Goal: Information Seeking & Learning: Learn about a topic

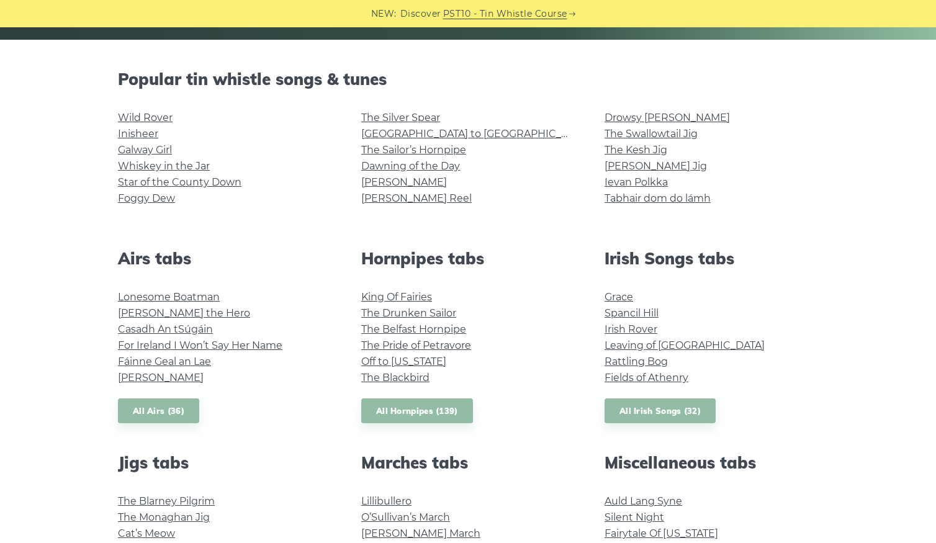
scroll to position [227, 0]
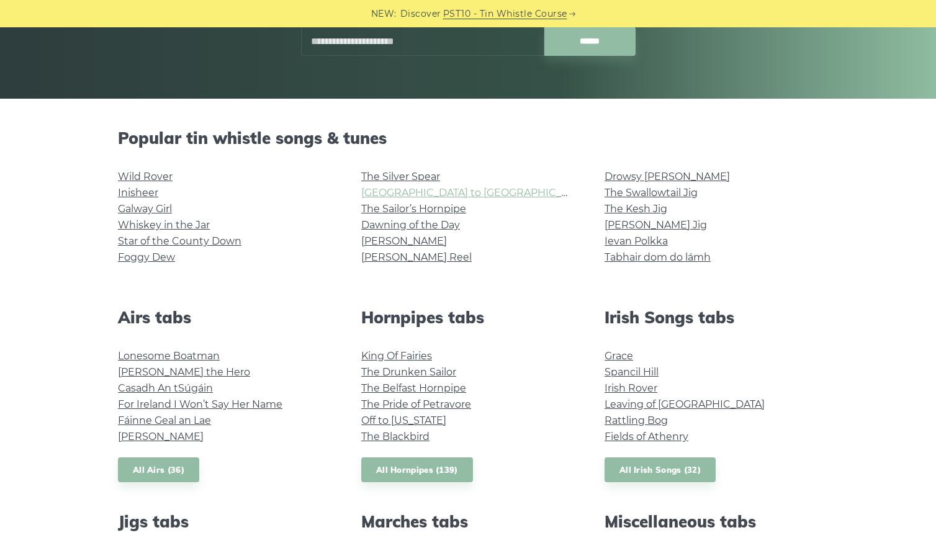
click at [413, 191] on link "[GEOGRAPHIC_DATA] to [GEOGRAPHIC_DATA]" at bounding box center [475, 193] width 229 height 12
click at [405, 207] on link "The Sailor’s Hornpipe" at bounding box center [413, 209] width 105 height 12
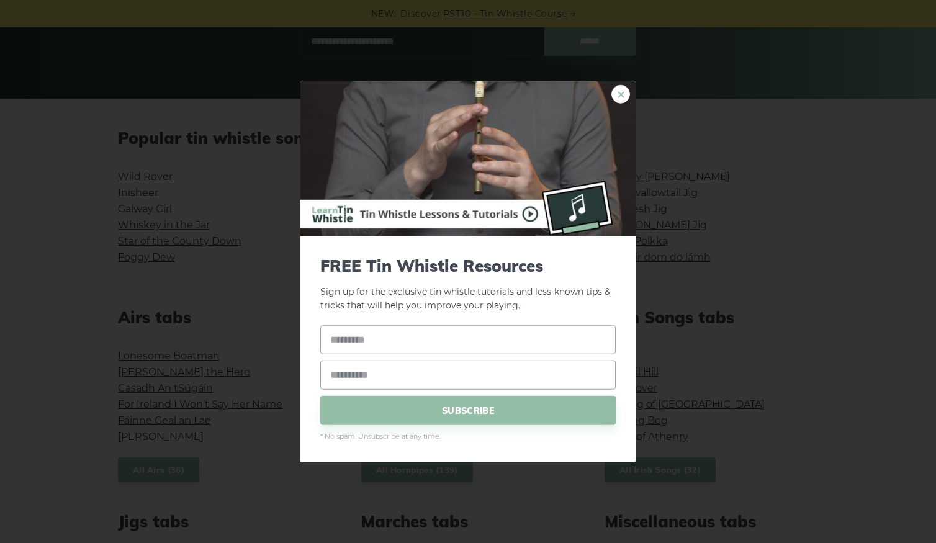
click at [615, 96] on link "×" at bounding box center [621, 93] width 19 height 19
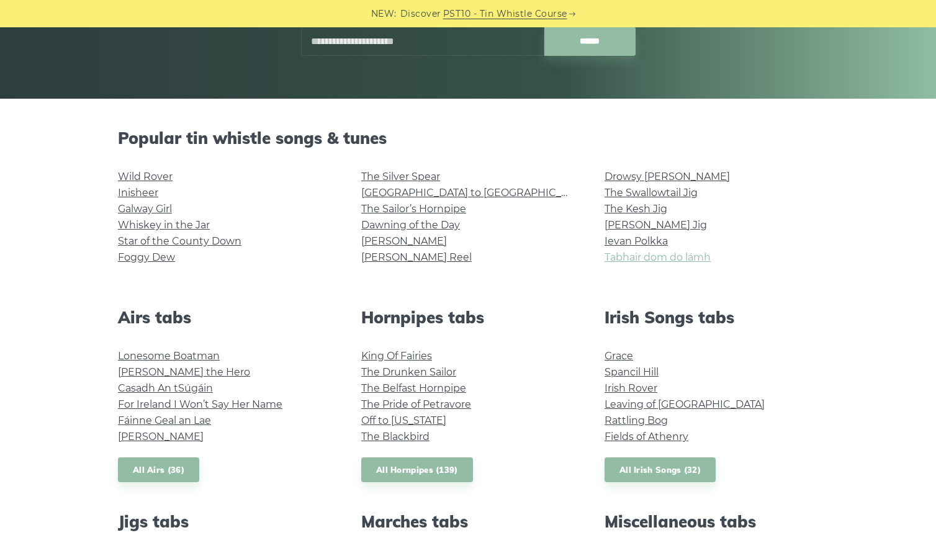
click at [648, 261] on link "Tabhair dom do lámh" at bounding box center [658, 257] width 106 height 12
click at [205, 240] on link "Star of the County Down" at bounding box center [180, 241] width 124 height 12
click at [140, 256] on link "Foggy Dew" at bounding box center [146, 257] width 57 height 12
click at [152, 206] on link "Galway Girl" at bounding box center [145, 209] width 54 height 12
click at [656, 179] on link "Drowsy [PERSON_NAME]" at bounding box center [667, 177] width 125 height 12
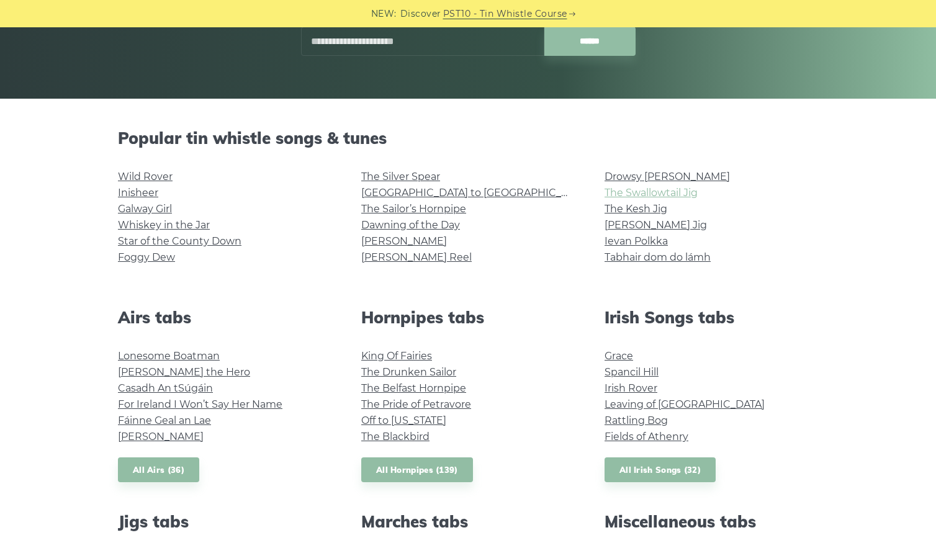
click at [651, 192] on link "The Swallowtail Jig" at bounding box center [651, 193] width 93 height 12
click at [643, 209] on link "The Kesh Jig" at bounding box center [636, 209] width 63 height 12
click at [138, 224] on link "Whiskey in the Jar" at bounding box center [164, 225] width 92 height 12
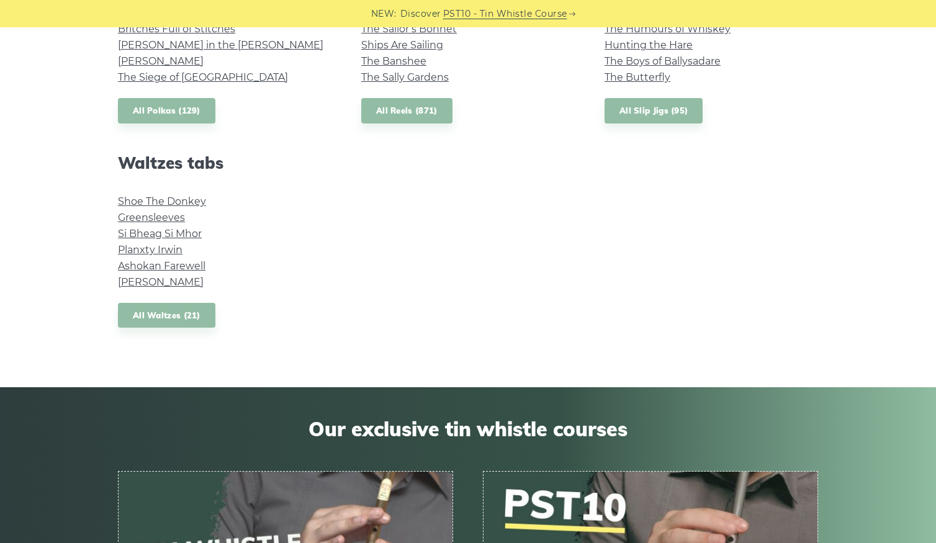
scroll to position [0, 0]
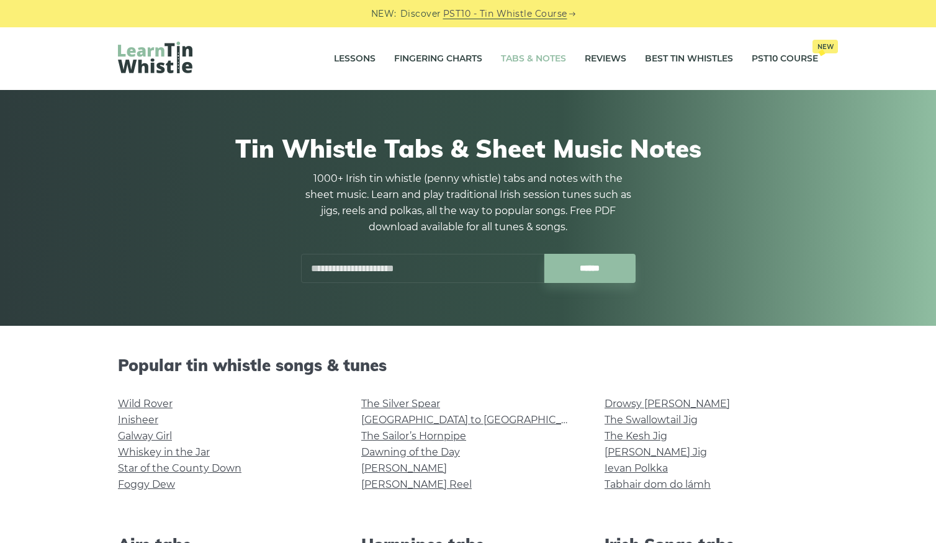
click at [520, 60] on link "Tabs & Notes" at bounding box center [533, 58] width 65 height 31
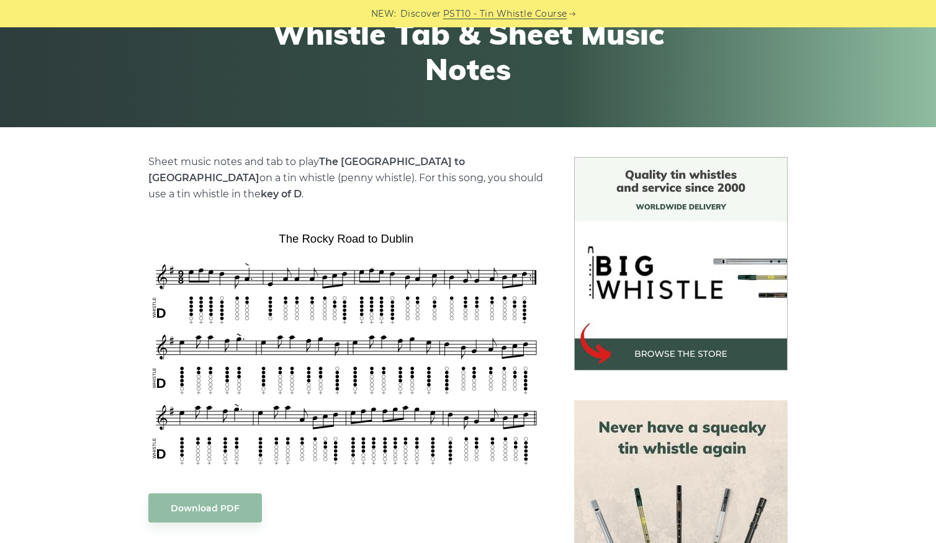
scroll to position [224, 0]
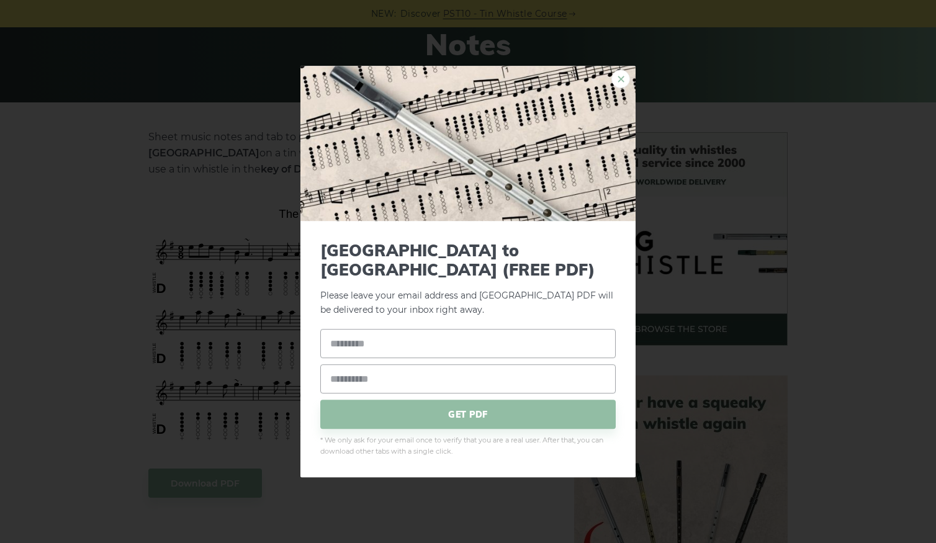
click at [618, 88] on link "×" at bounding box center [621, 79] width 19 height 19
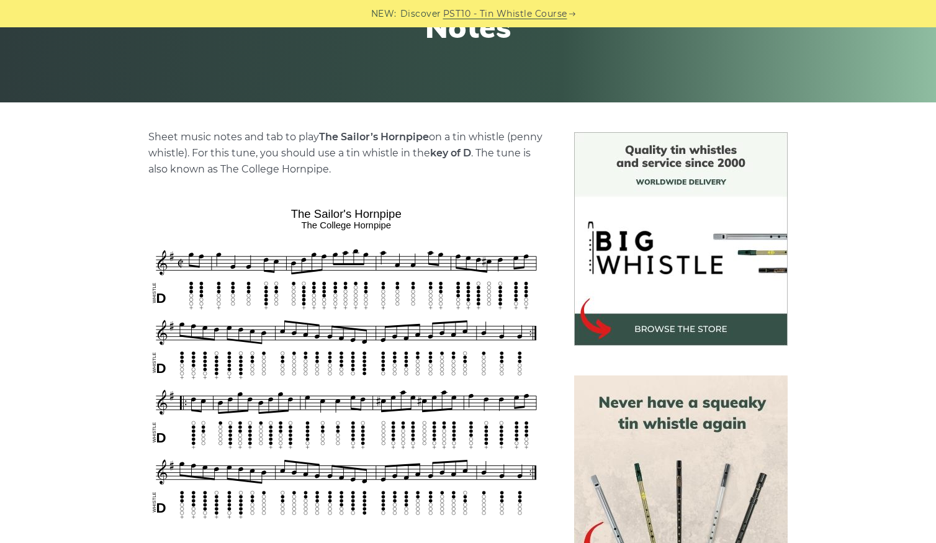
scroll to position [248, 0]
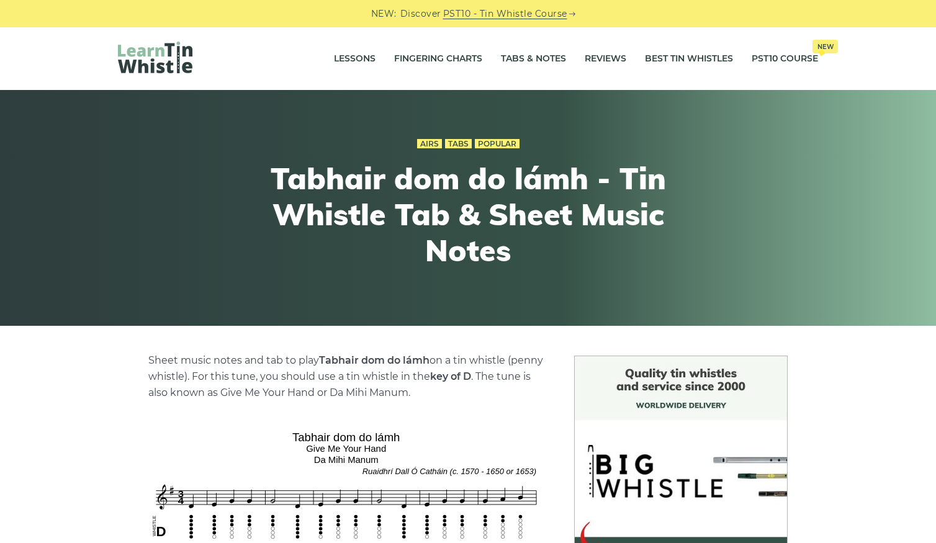
scroll to position [25, 0]
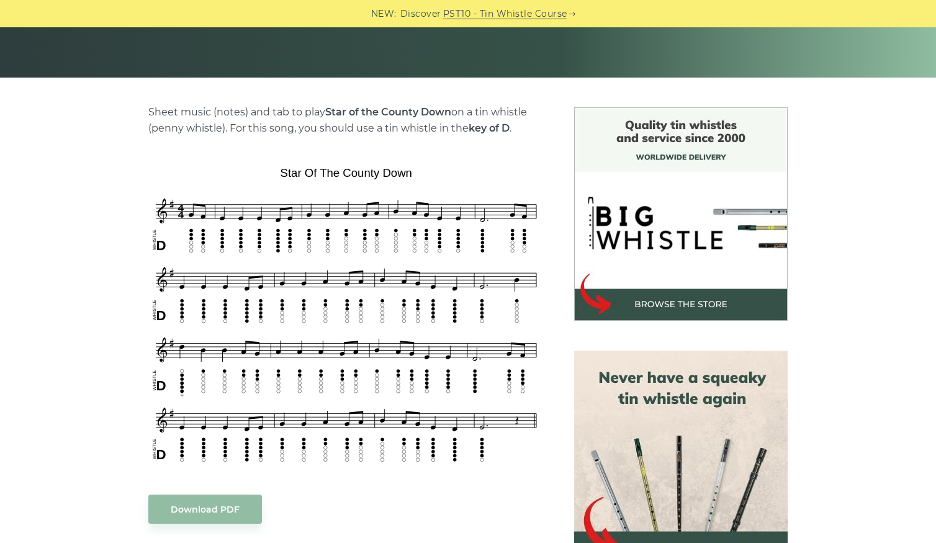
scroll to position [273, 0]
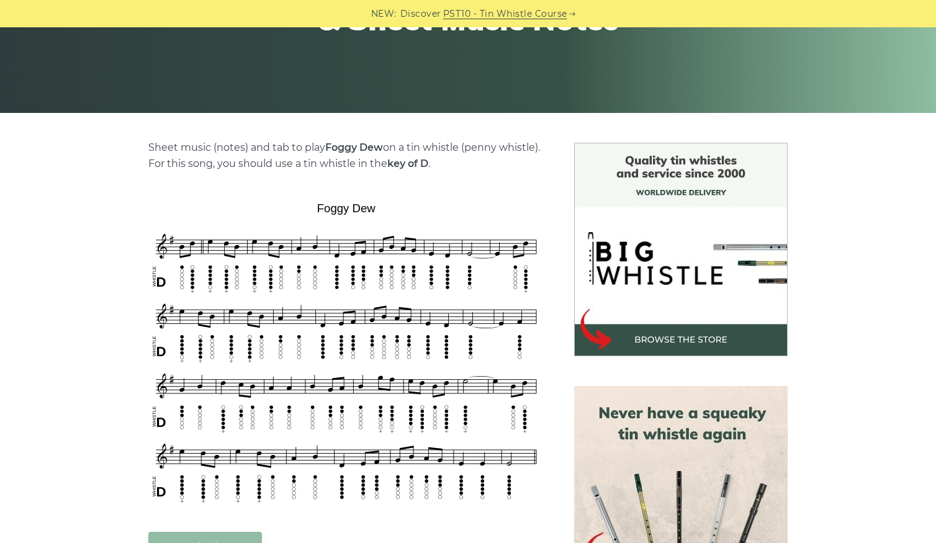
scroll to position [305, 0]
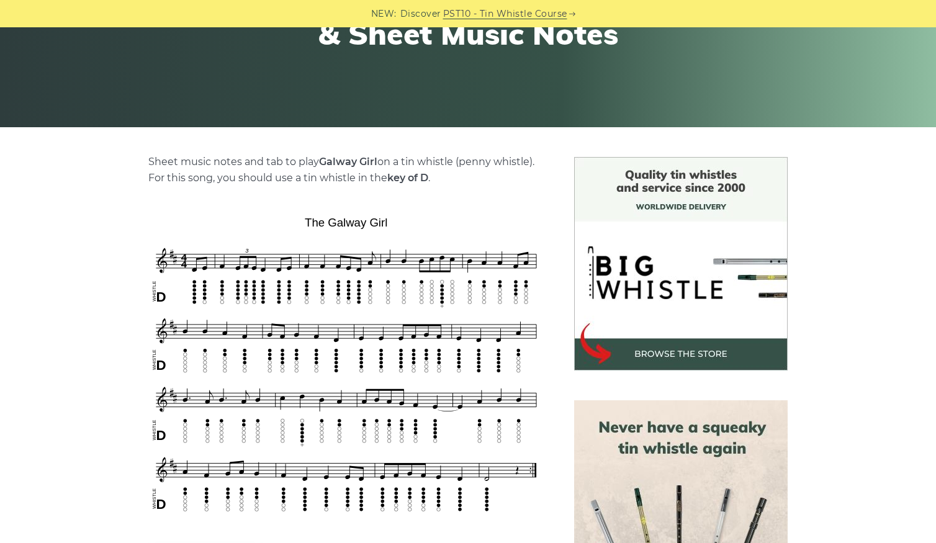
scroll to position [224, 0]
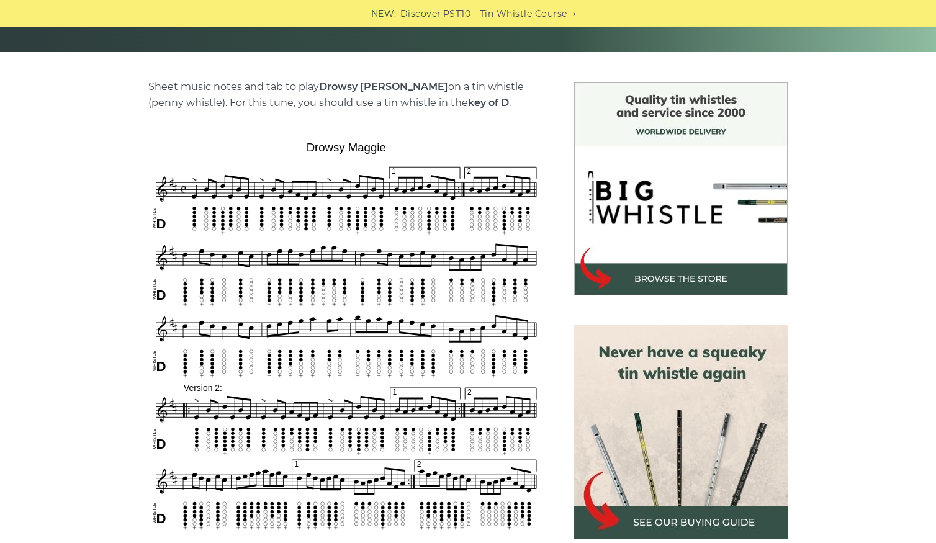
scroll to position [298, 0]
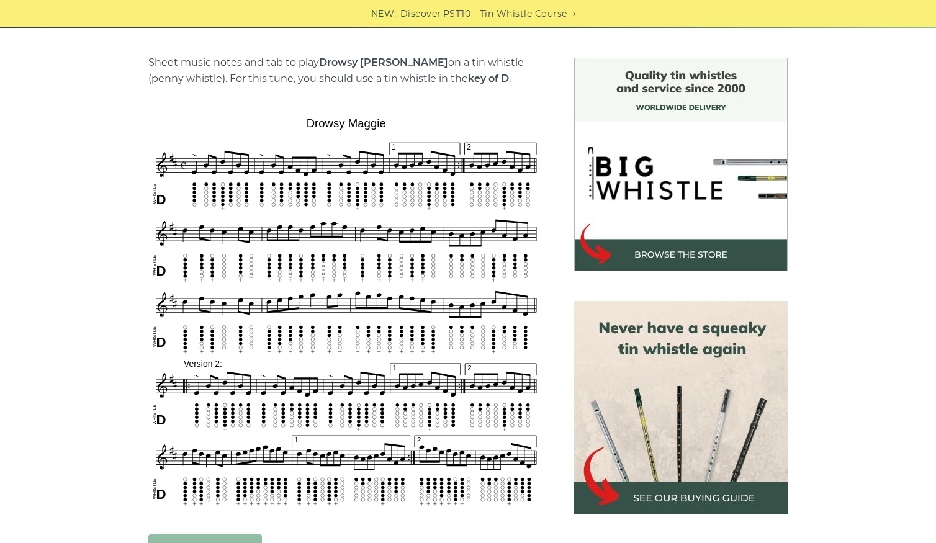
click at [693, 404] on img at bounding box center [681, 408] width 214 height 214
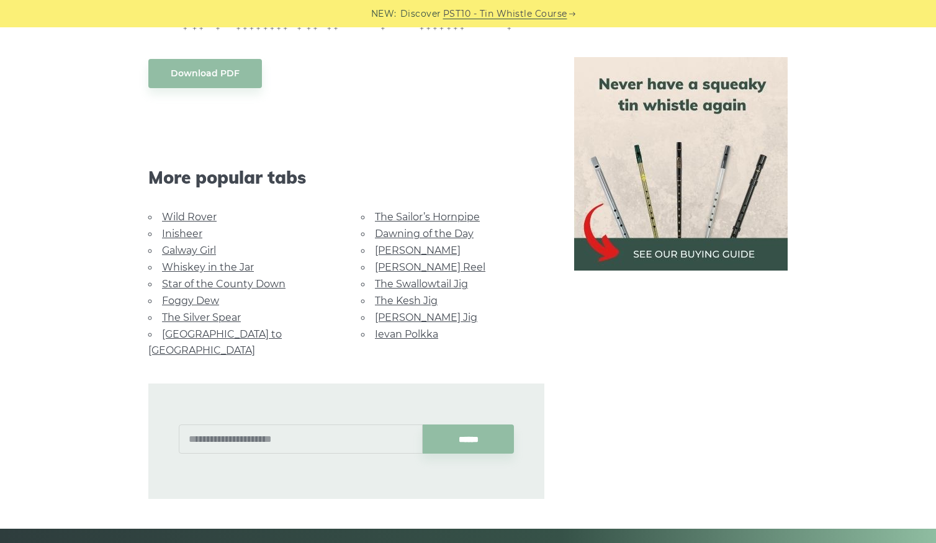
scroll to position [764, 0]
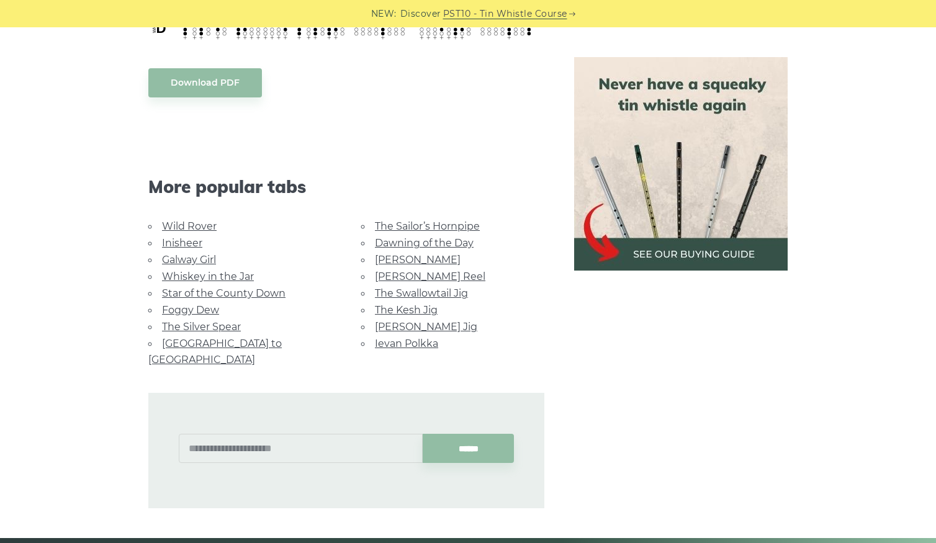
click at [408, 338] on link "Ievan Polkka" at bounding box center [406, 344] width 63 height 12
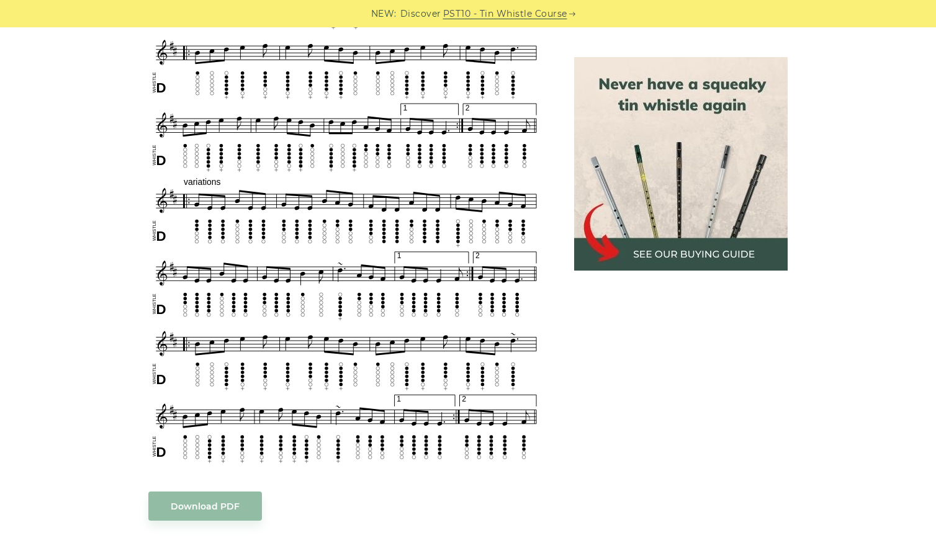
scroll to position [599, 0]
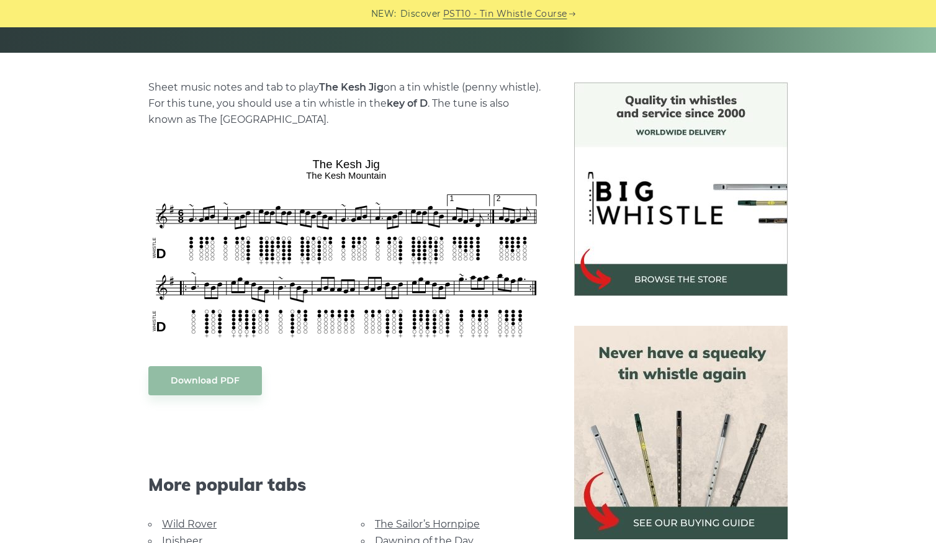
scroll to position [348, 0]
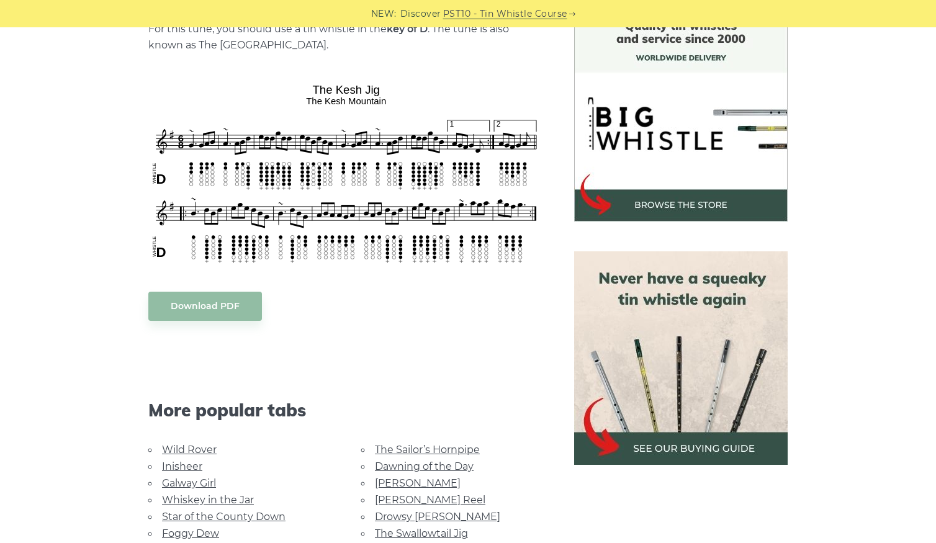
click at [388, 479] on link "Tam Lin" at bounding box center [418, 483] width 86 height 12
click at [386, 497] on link "Cooley’s Reel" at bounding box center [430, 500] width 111 height 12
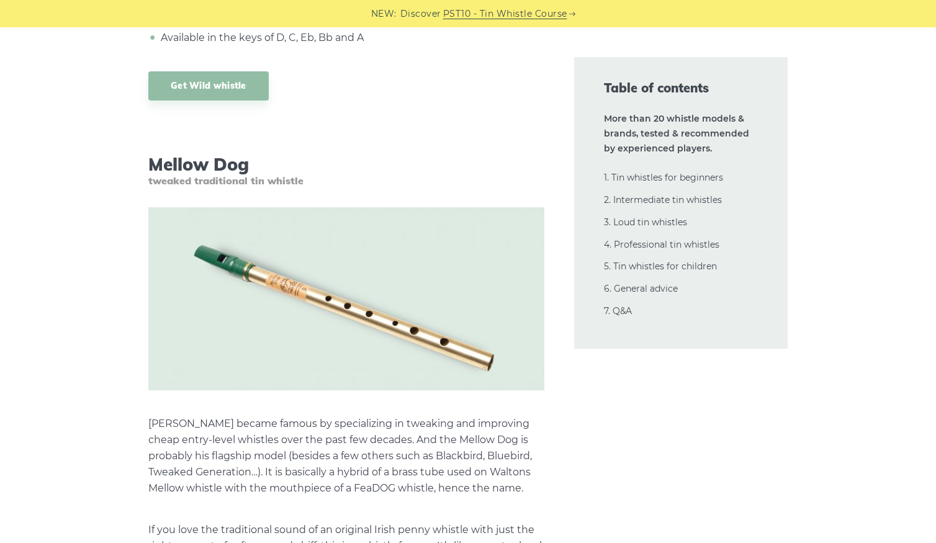
scroll to position [10632, 0]
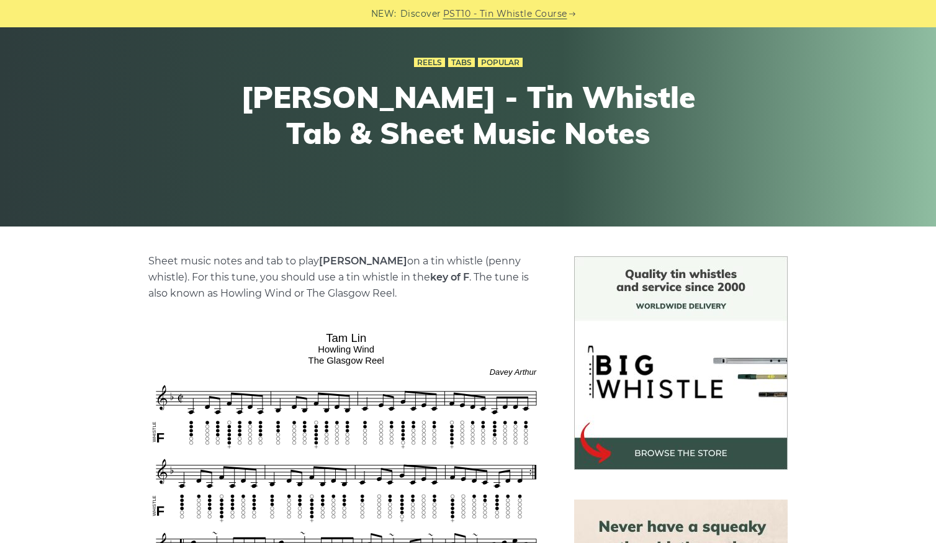
scroll to position [124, 0]
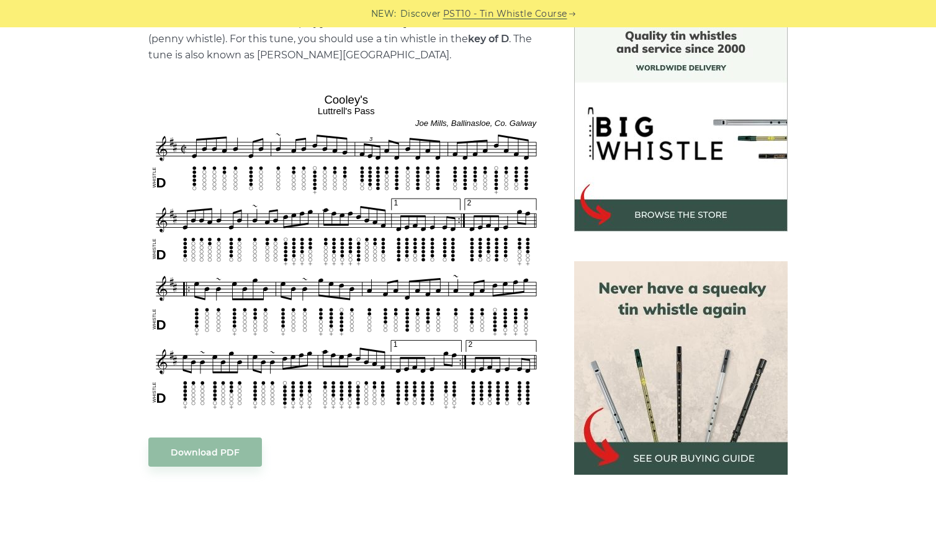
scroll to position [348, 0]
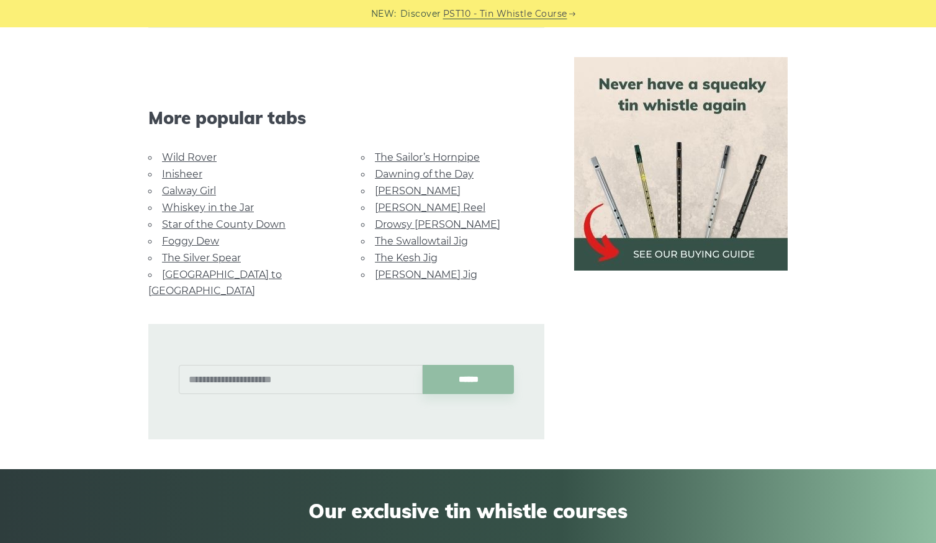
scroll to position [2998, 0]
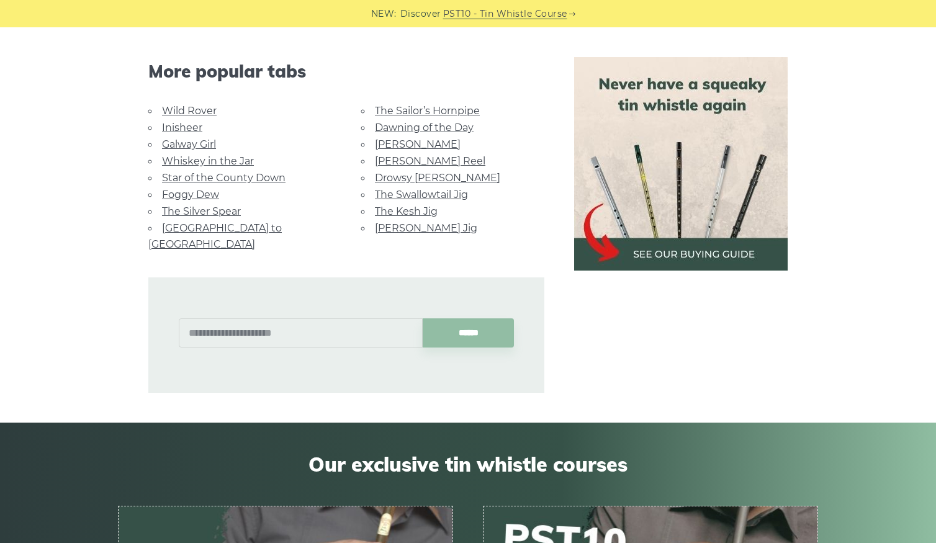
click at [189, 122] on link "Inisheer" at bounding box center [182, 128] width 40 height 12
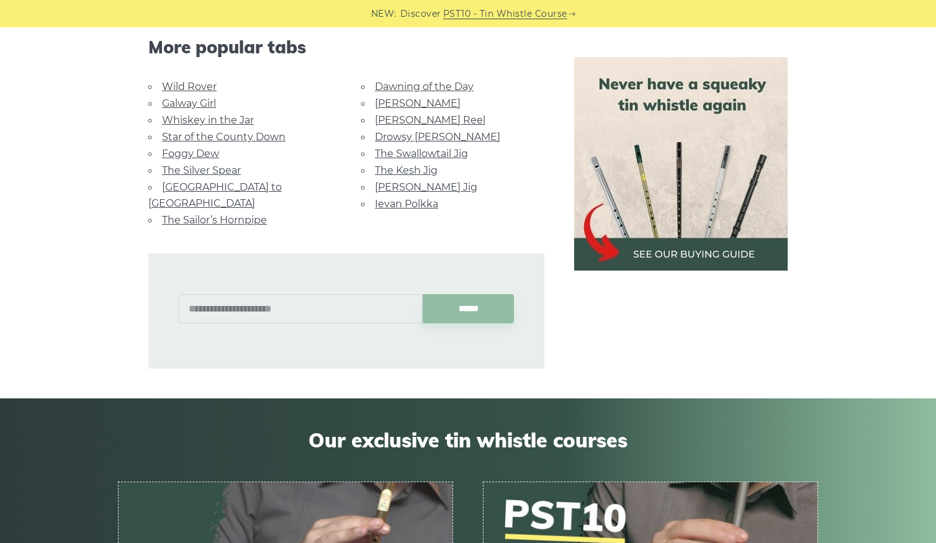
scroll to position [976, 0]
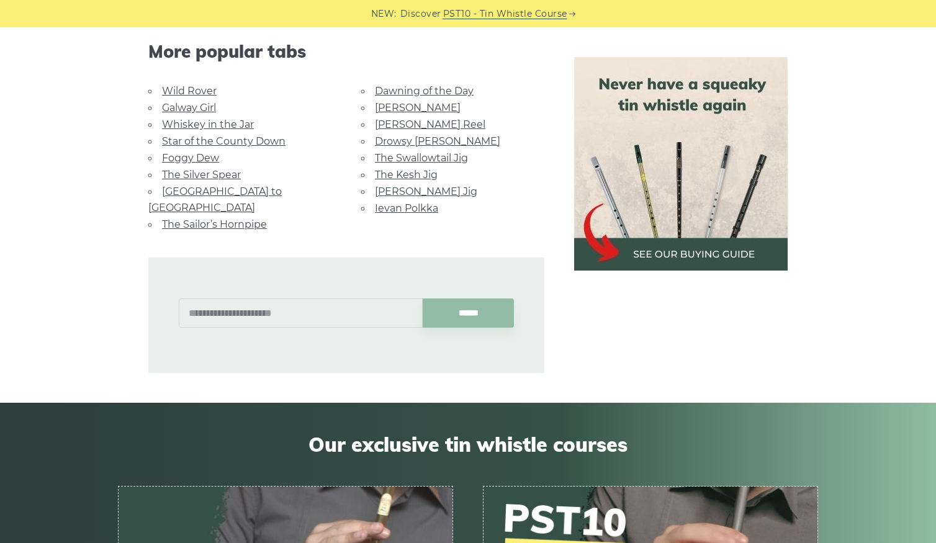
click at [405, 119] on link "[PERSON_NAME] Reel" at bounding box center [430, 125] width 111 height 12
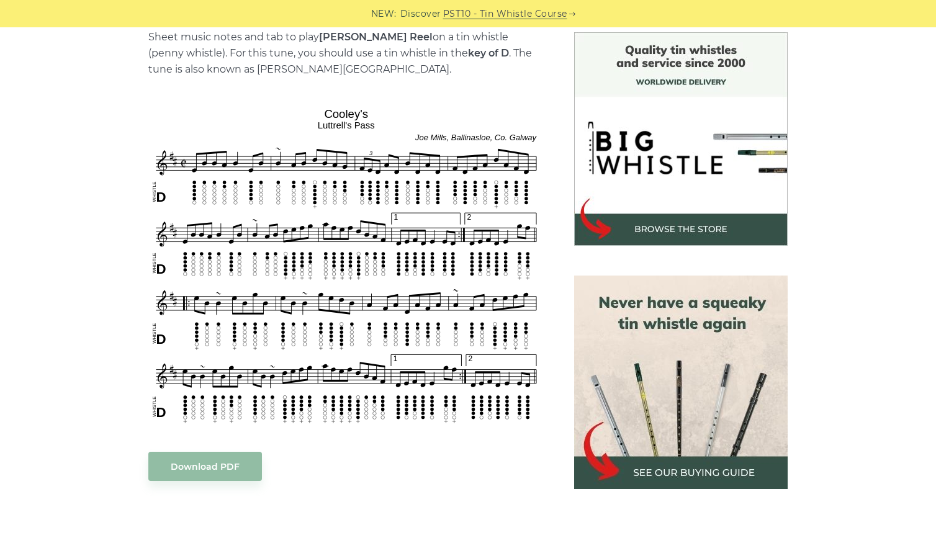
scroll to position [361, 0]
